Goal: Task Accomplishment & Management: Use online tool/utility

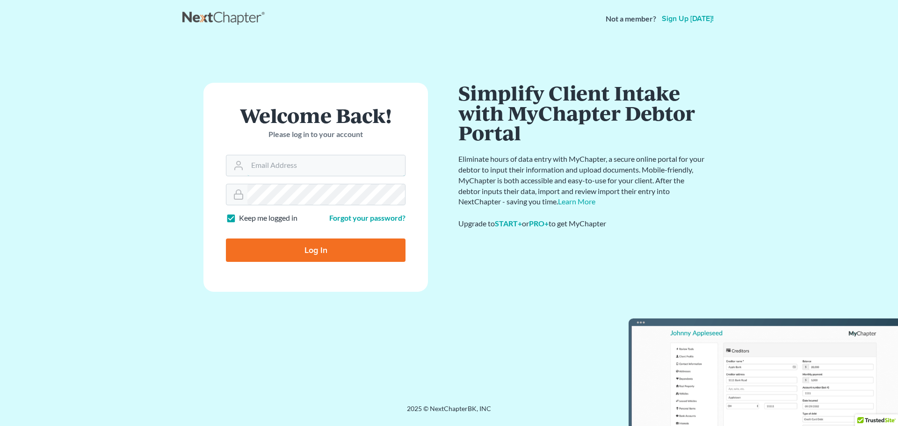
type input "[EMAIL_ADDRESS][DOMAIN_NAME]"
click at [319, 262] on form "Welcome Back! Please log in to your account Email Address [EMAIL_ADDRESS][DOMAI…" at bounding box center [315, 187] width 225 height 209
click at [327, 255] on input "Log In" at bounding box center [316, 250] width 180 height 23
type input "Thinking..."
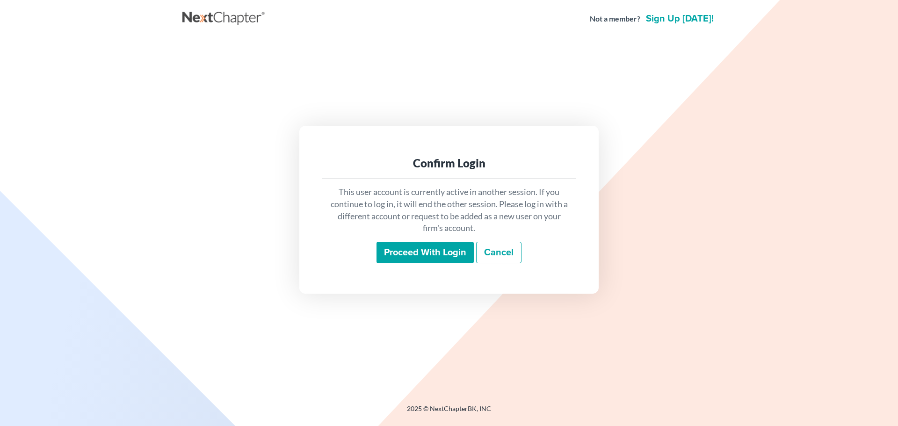
click at [437, 246] on input "Proceed with login" at bounding box center [425, 253] width 97 height 22
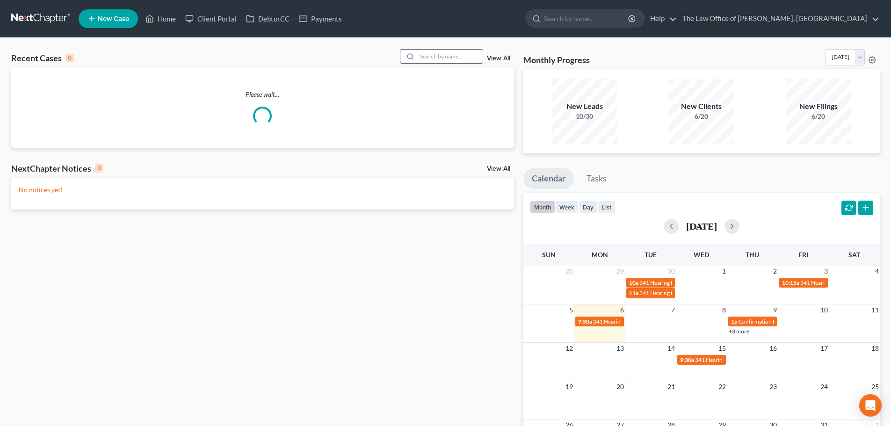
click at [436, 57] on input "search" at bounding box center [449, 57] width 65 height 14
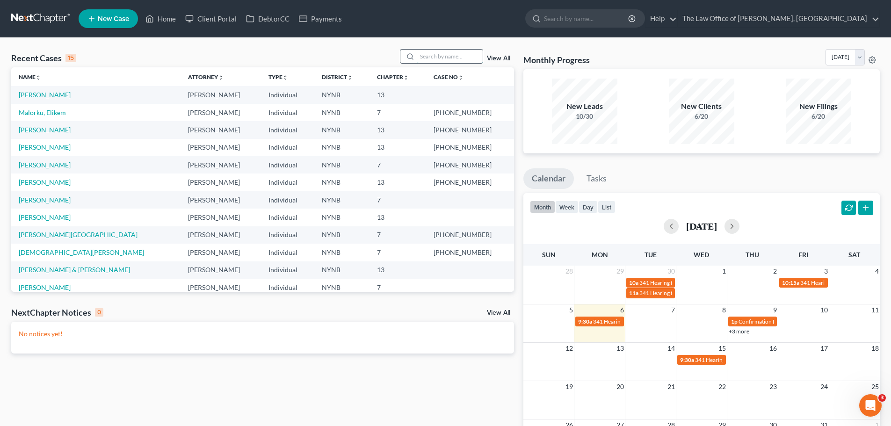
paste input "[PERSON_NAME]"
type input "[PERSON_NAME]"
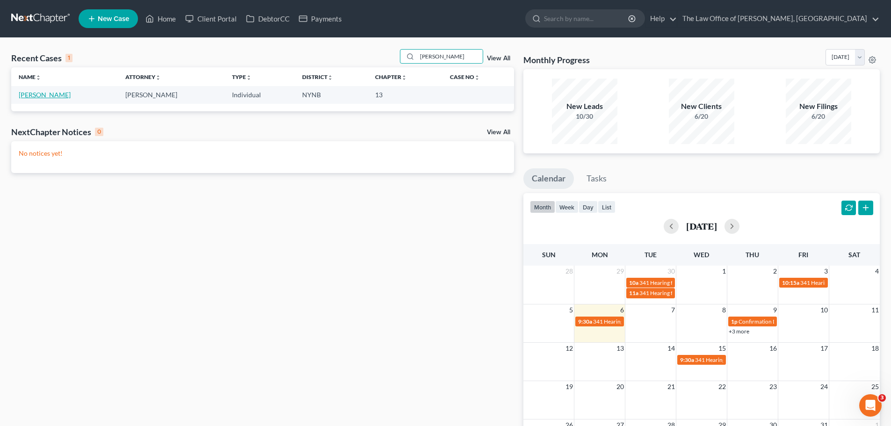
click at [45, 98] on link "[PERSON_NAME]" at bounding box center [45, 95] width 52 height 8
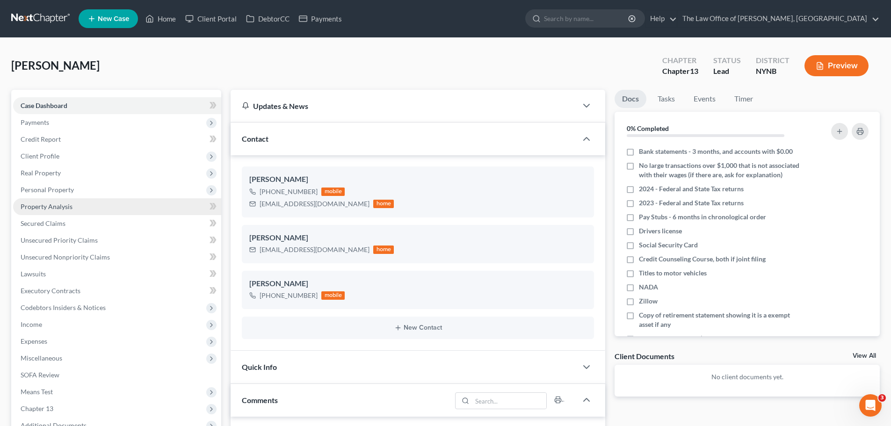
scroll to position [234, 0]
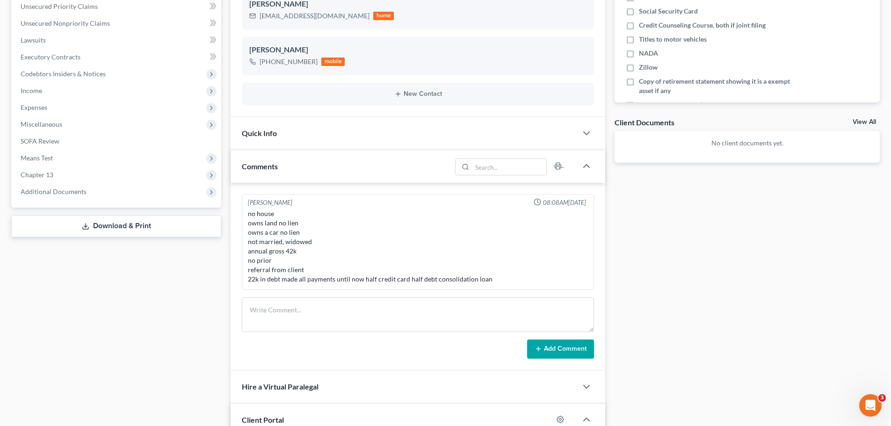
drag, startPoint x: 83, startPoint y: 195, endPoint x: 113, endPoint y: 201, distance: 30.1
click at [83, 195] on span "Additional Documents" at bounding box center [54, 192] width 66 height 8
click at [79, 225] on span "Client Document Storage" at bounding box center [75, 225] width 73 height 8
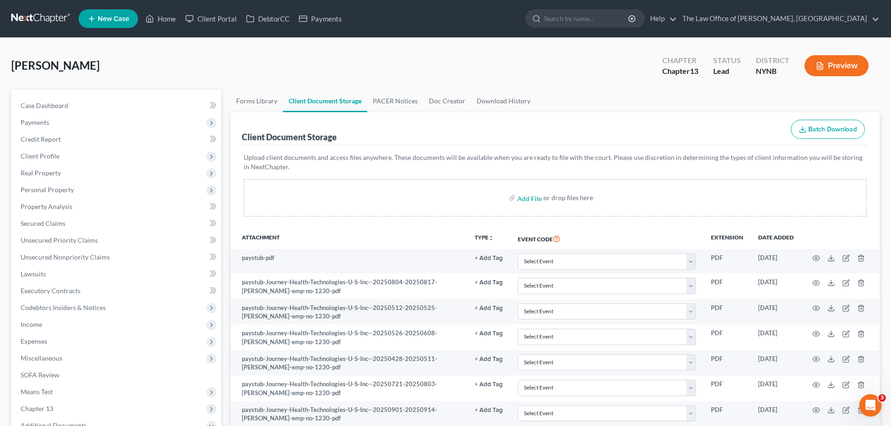
drag, startPoint x: 48, startPoint y: 13, endPoint x: 53, endPoint y: 18, distance: 7.6
click at [48, 13] on link at bounding box center [41, 18] width 60 height 17
